Goal: Task Accomplishment & Management: Use online tool/utility

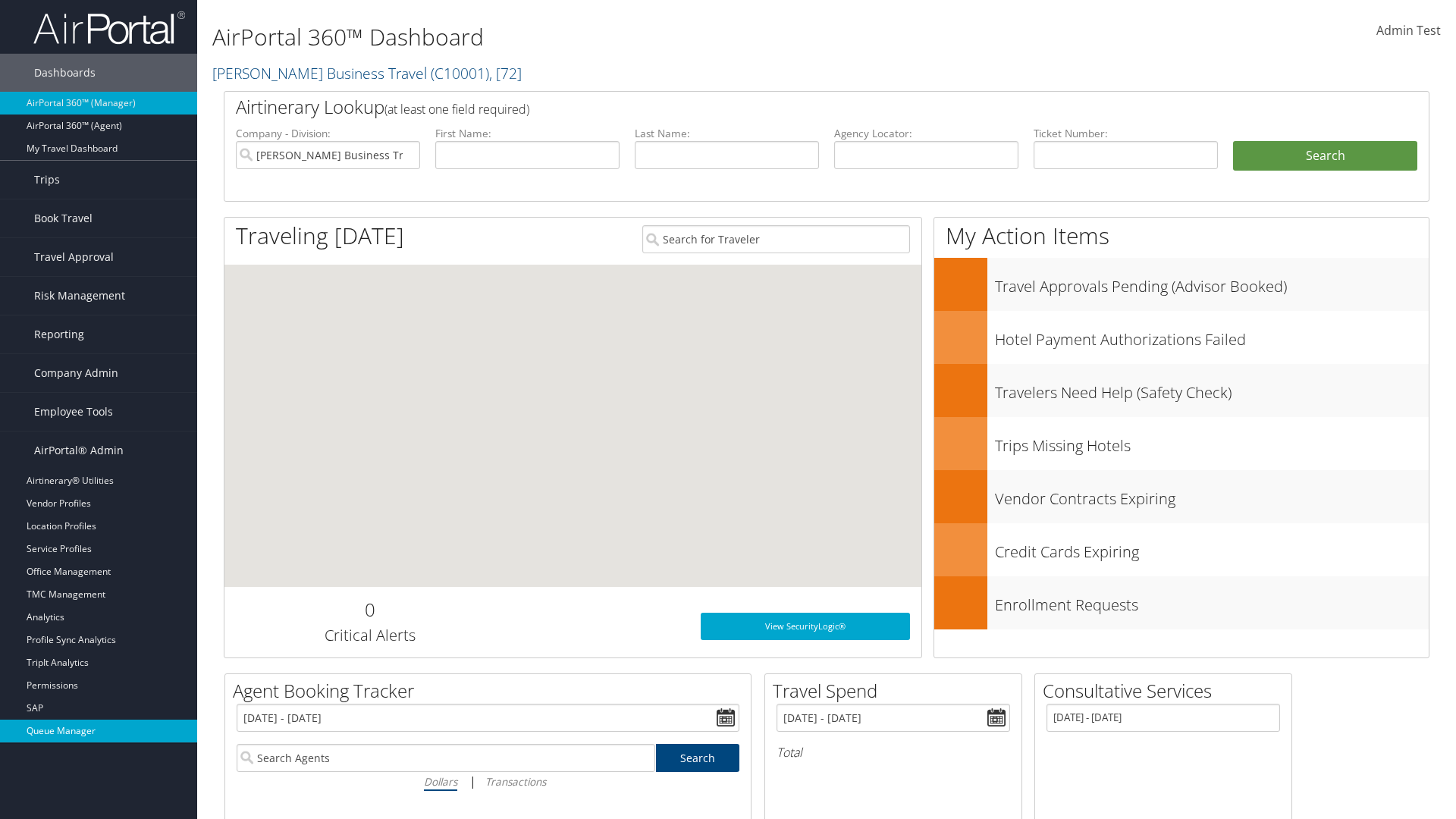
click at [98, 731] on link "Queue Manager" at bounding box center [98, 731] width 197 height 23
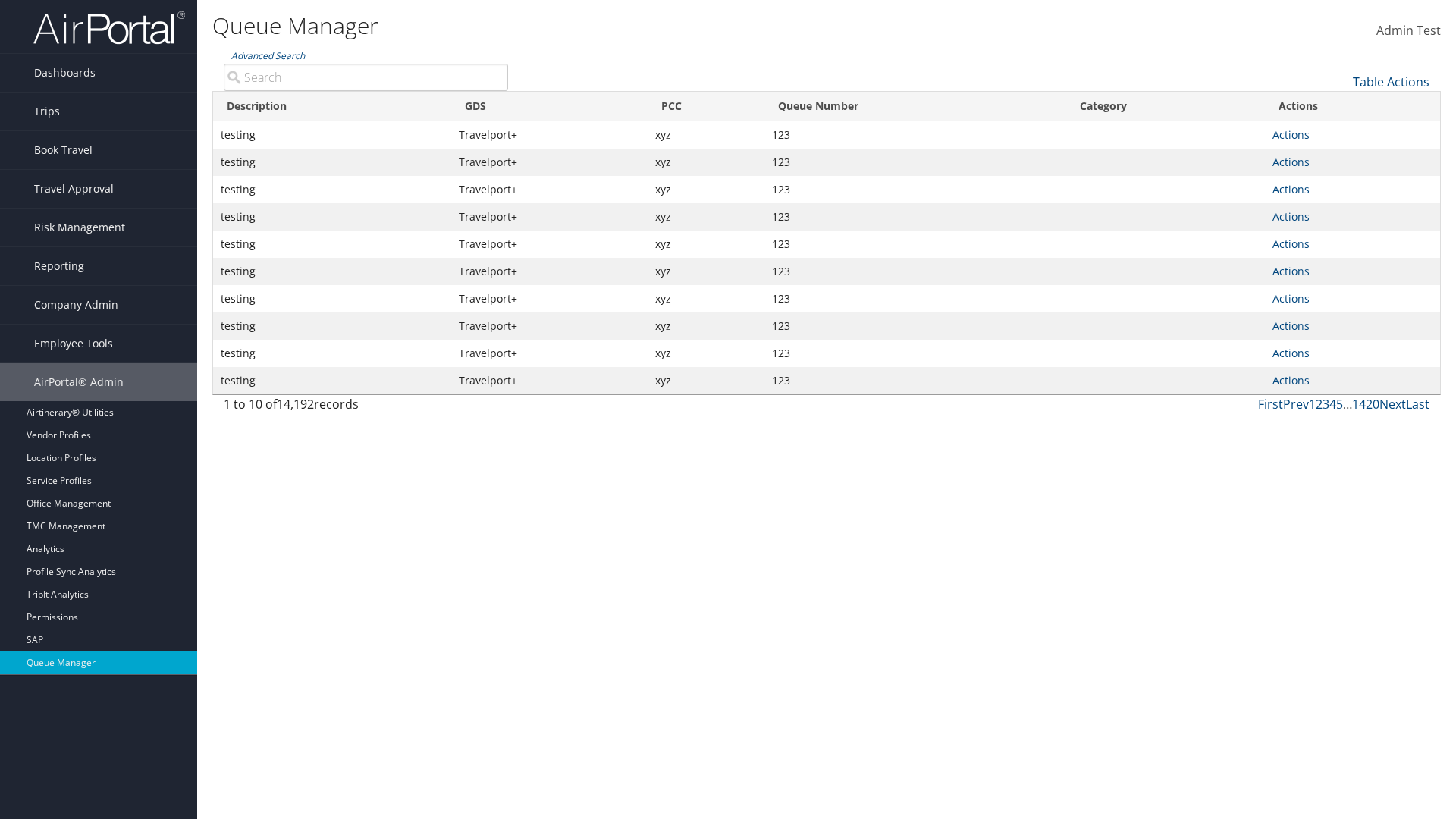
click at [1391, 82] on link "Table Actions" at bounding box center [1391, 82] width 77 height 17
click at [1340, 105] on link "View Errors" at bounding box center [1341, 105] width 200 height 26
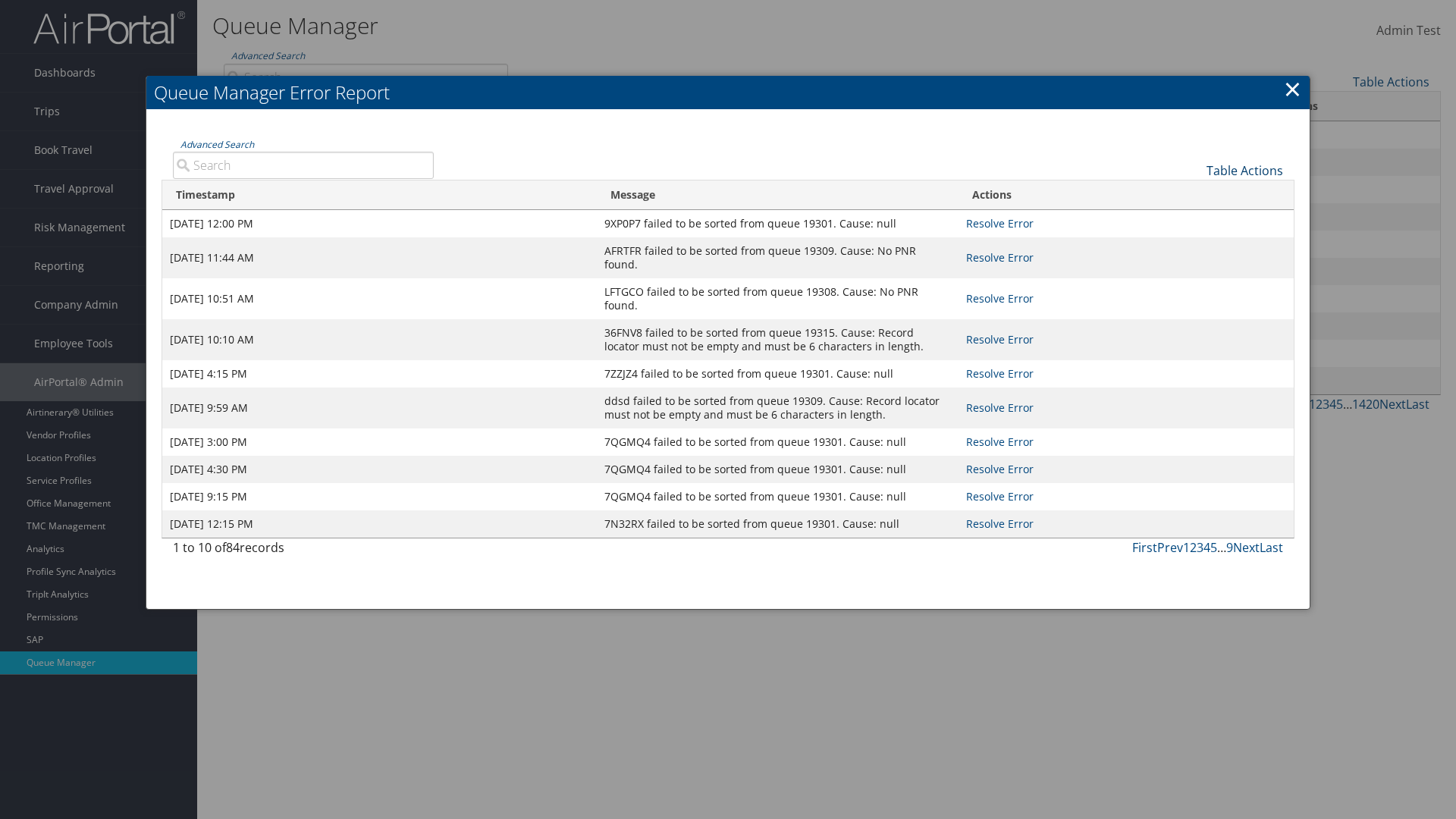
click at [1245, 169] on link "Table Actions" at bounding box center [1244, 170] width 77 height 17
click at [1194, 220] on link "Page Length" at bounding box center [1194, 220] width 200 height 26
click at [869, 158] on div "Table Actions" at bounding box center [870, 158] width 850 height 44
click at [1245, 169] on link "Table Actions" at bounding box center [1244, 170] width 77 height 17
click at [217, 144] on link "Advanced Search" at bounding box center [218, 145] width 74 height 13
